Goal: Task Accomplishment & Management: Use online tool/utility

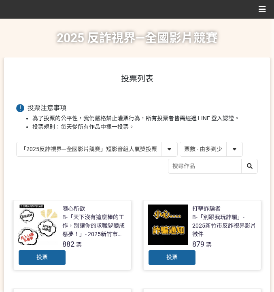
select select "vote"
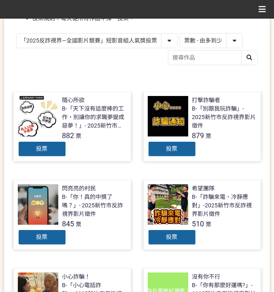
click at [178, 146] on div "投票" at bounding box center [172, 149] width 49 height 16
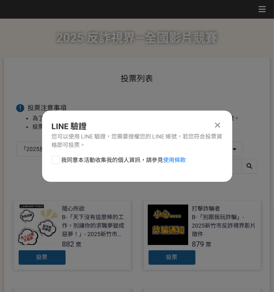
click at [87, 161] on span "我同意本活動收集我的個人資訊，請參見 使用條款" at bounding box center [124, 160] width 125 height 9
click at [58, 161] on input "我同意本活動收集我的個人資訊，請參見 使用條款" at bounding box center [54, 159] width 5 height 5
checkbox input "false"
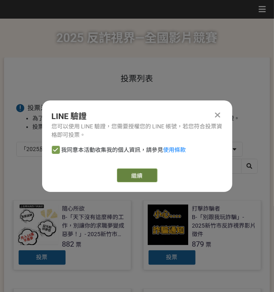
click at [127, 172] on link "繼續" at bounding box center [137, 175] width 40 height 14
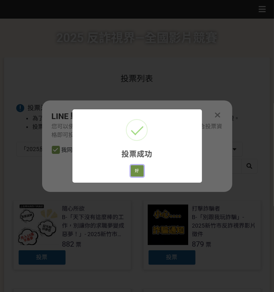
click at [139, 170] on button "好" at bounding box center [137, 170] width 13 height 11
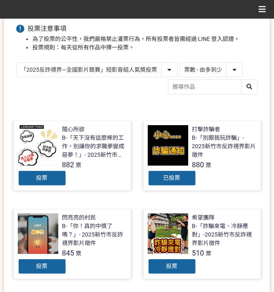
scroll to position [92, 0]
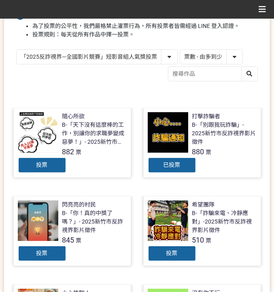
click at [99, 53] on select "「2025反詐視界—全國影片競賽」短影音組人氣獎投票 「2025反詐視界—全國影片競賽」短片組人氣獎投票" at bounding box center [97, 57] width 161 height 14
select select "13146"
click at [17, 50] on select "「2025反詐視界—全國影片競賽」短影音組人氣獎投票 「2025反詐視界—全國影片競賽」短片組人氣獎投票" at bounding box center [97, 57] width 161 height 14
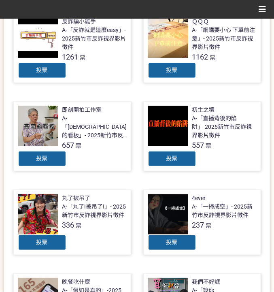
scroll to position [189, 0]
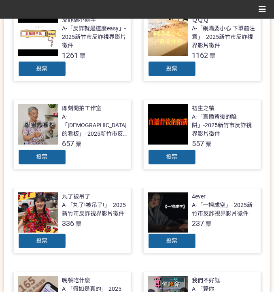
click at [175, 66] on span "投票" at bounding box center [171, 68] width 11 height 6
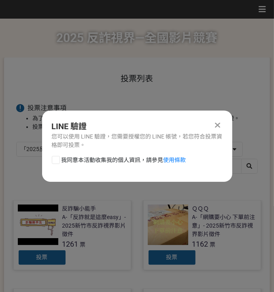
click at [106, 154] on div "LINE 驗證 您可以使用 LINE 驗證，您需要授權您的 LINE 帳號，若您符合投票資格即可投票。 我同意本活動收集我的個人資訊，請參見 使用條款" at bounding box center [137, 146] width 190 height 71
click at [119, 160] on span "我同意本活動收集我的個人資訊，請參見 使用條款" at bounding box center [124, 160] width 125 height 9
click at [58, 160] on input "我同意本活動收集我的個人資訊，請參見 使用條款" at bounding box center [54, 159] width 5 height 5
checkbox input "false"
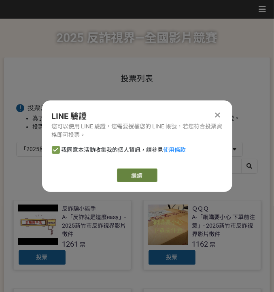
click at [129, 175] on link "繼續" at bounding box center [137, 175] width 40 height 14
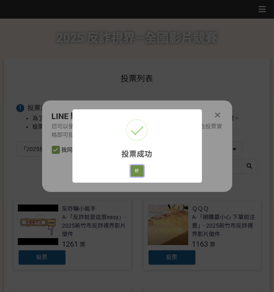
click at [139, 168] on button "好" at bounding box center [137, 170] width 13 height 11
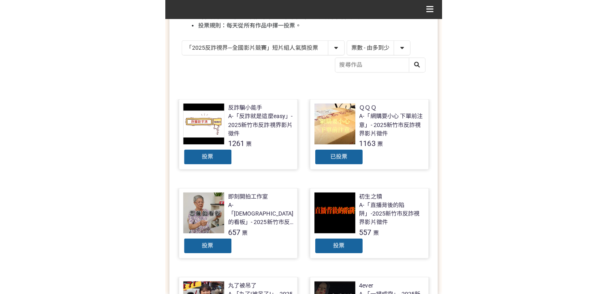
scroll to position [146, 0]
